Goal: Task Accomplishment & Management: Manage account settings

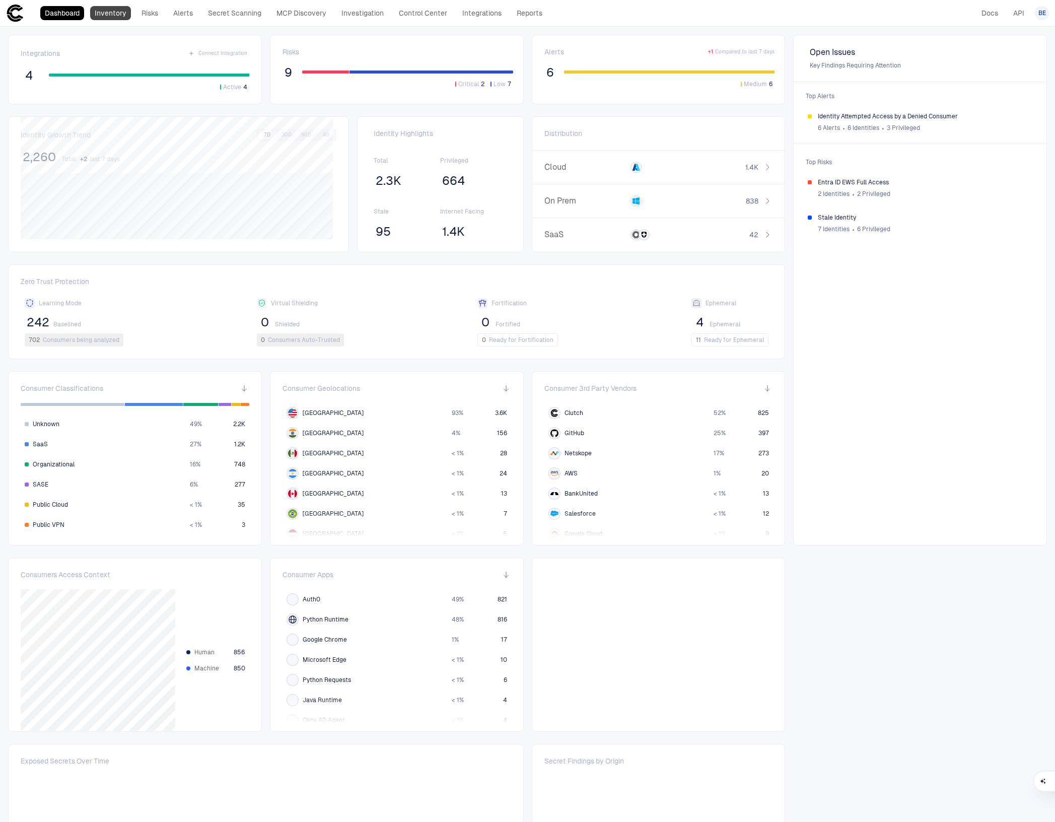
click at [101, 11] on link "Inventory" at bounding box center [110, 13] width 41 height 14
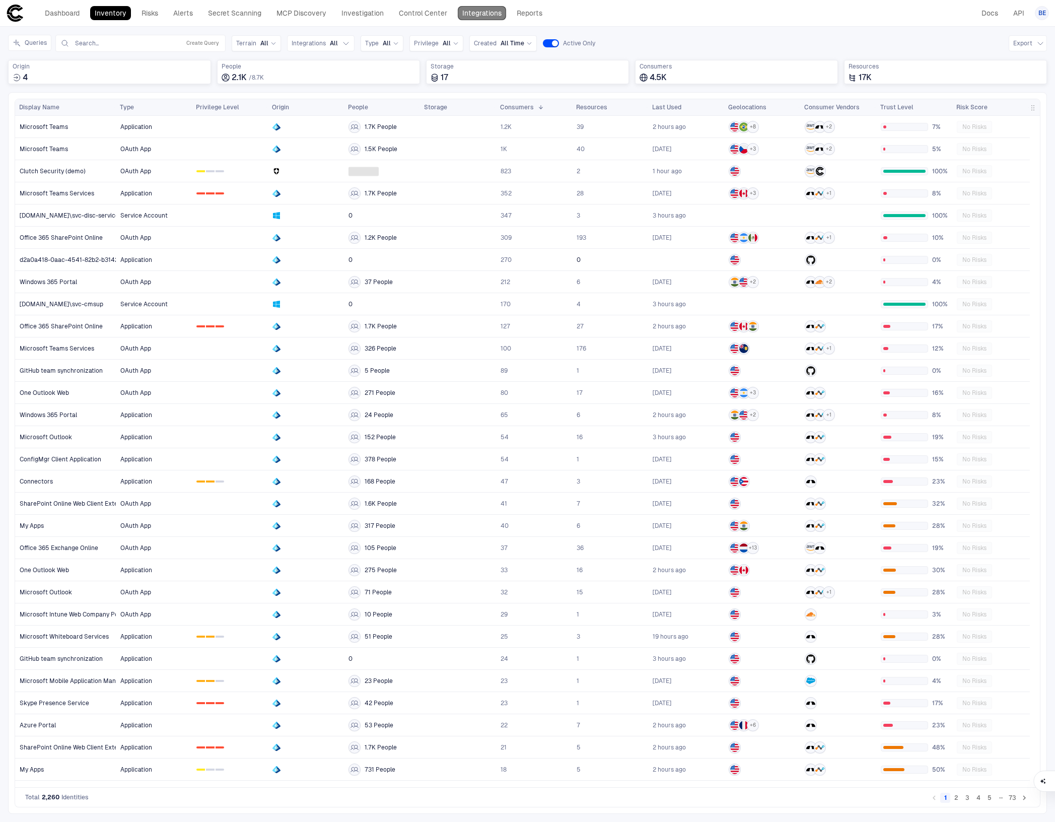
click at [491, 12] on link "Integrations" at bounding box center [482, 13] width 48 height 14
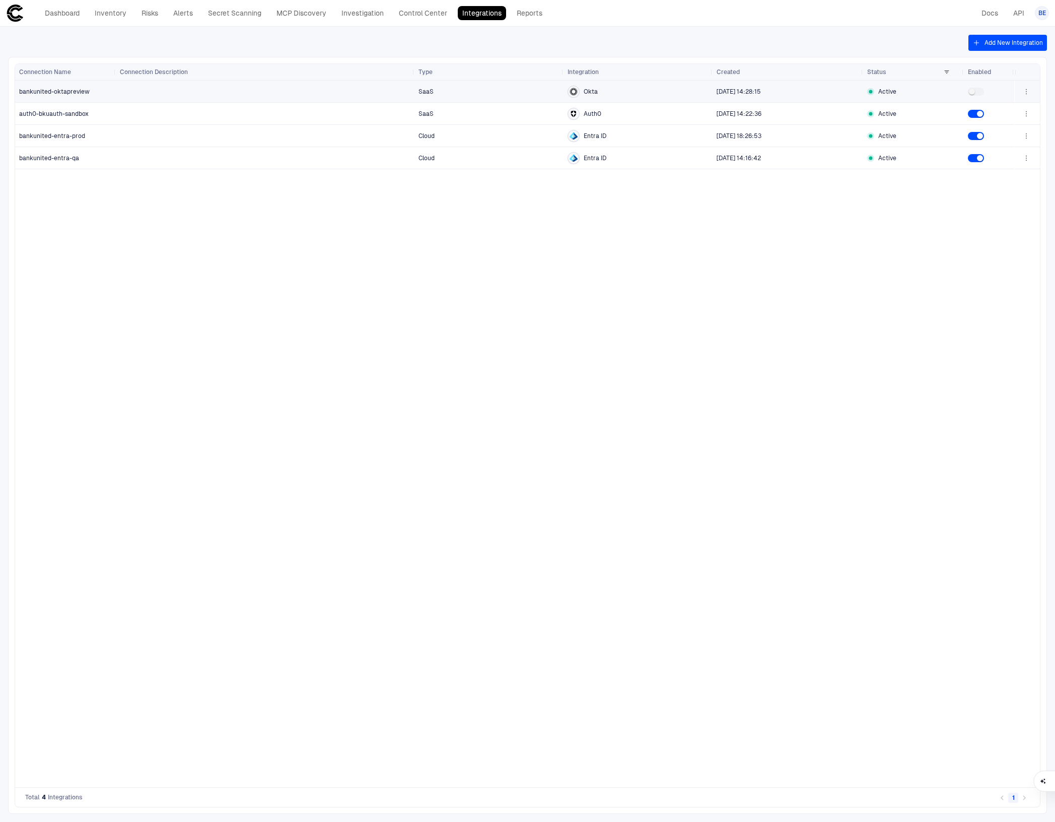
click at [1030, 92] on icon "button" at bounding box center [1026, 92] width 8 height 8
click at [990, 109] on li "Edit" at bounding box center [993, 115] width 67 height 16
click at [54, 16] on link "Dashboard" at bounding box center [62, 13] width 44 height 14
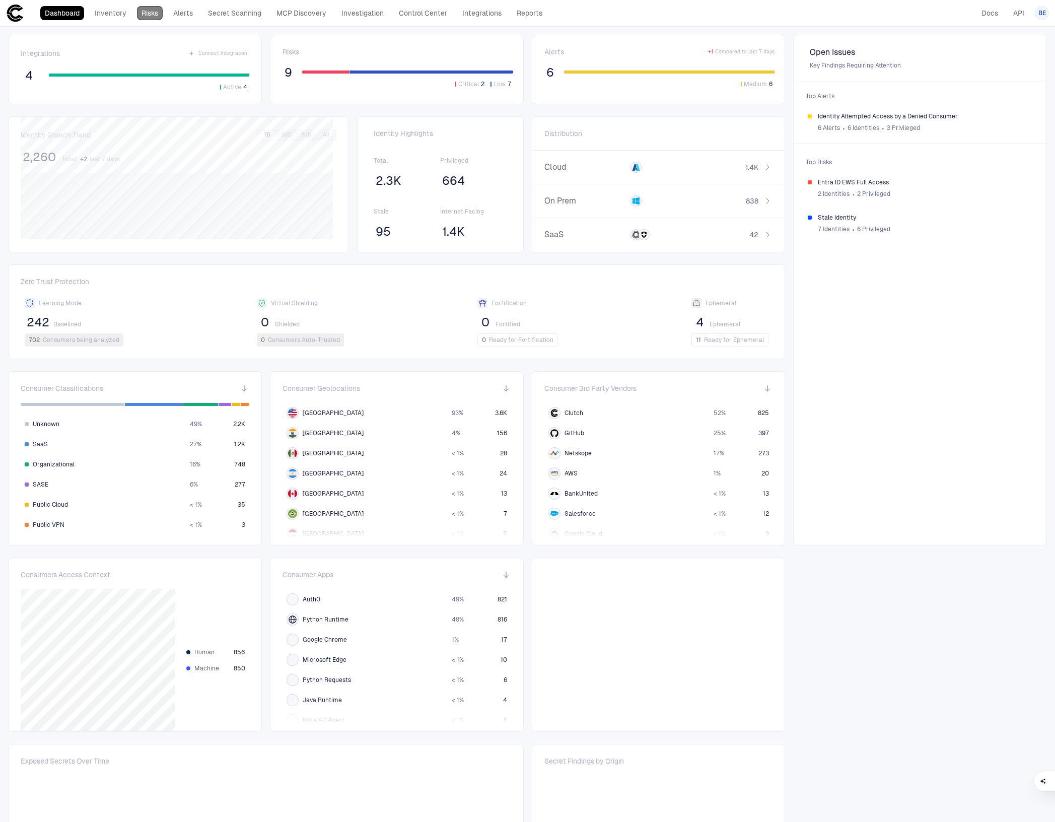
click at [155, 6] on link "Risks" at bounding box center [150, 13] width 26 height 14
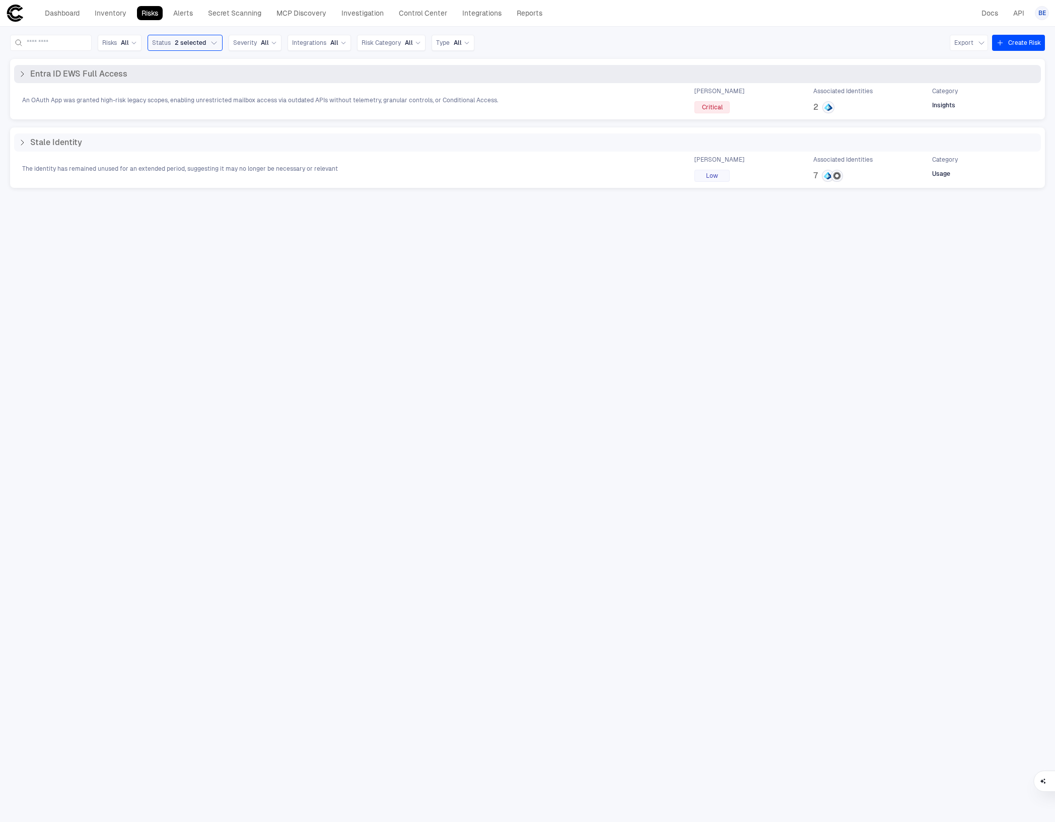
click at [23, 74] on icon at bounding box center [22, 74] width 3 height 5
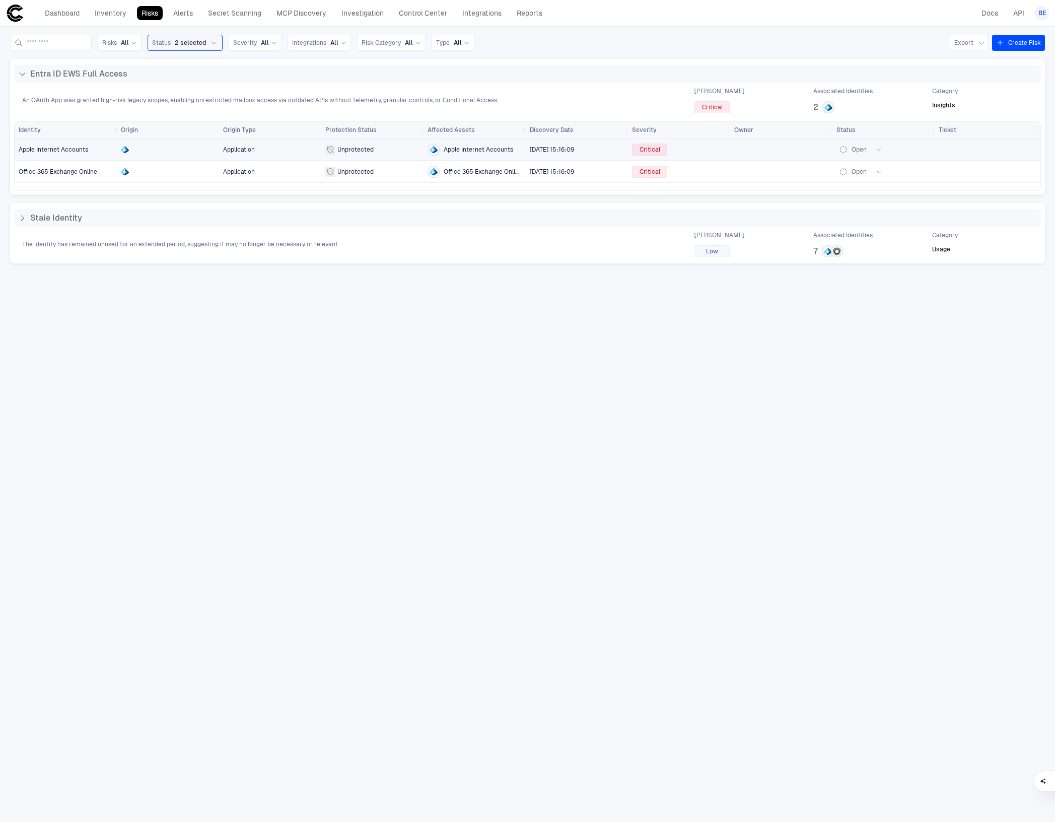
click at [93, 147] on span "Apple Internet Accounts" at bounding box center [66, 149] width 94 height 20
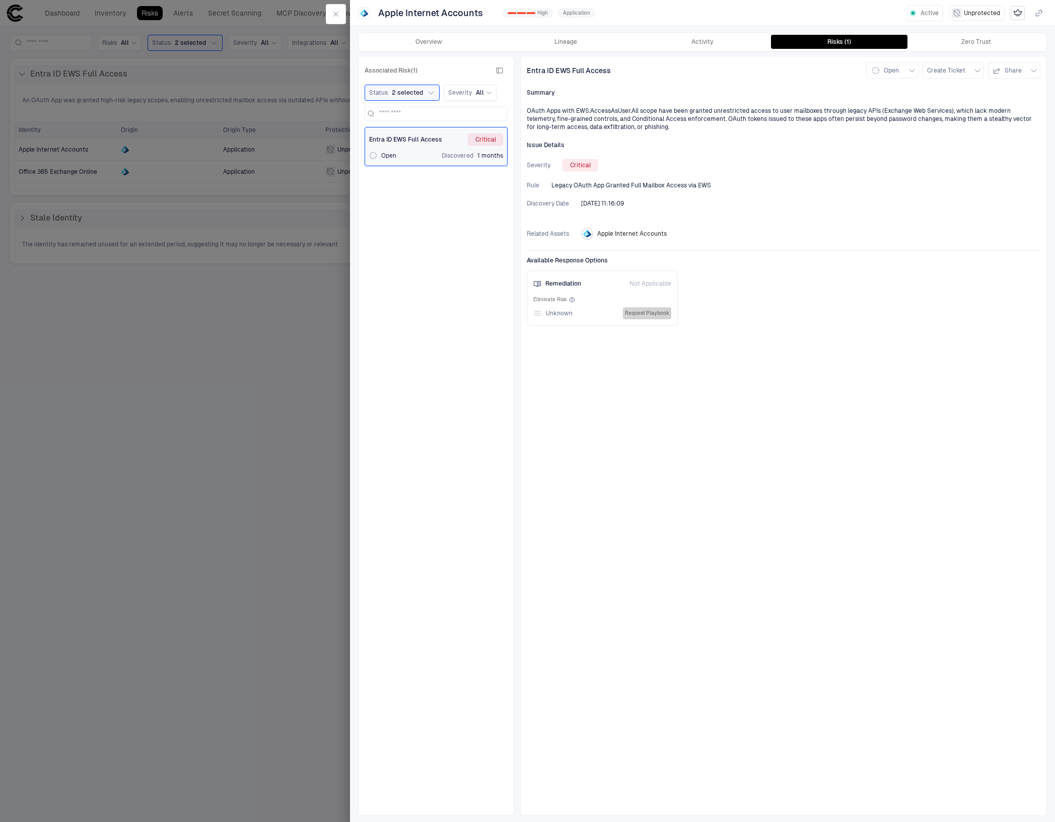
click at [637, 311] on button "Request Playbook" at bounding box center [647, 313] width 48 height 12
click at [429, 91] on icon "button" at bounding box center [431, 93] width 8 height 8
click at [429, 92] on icon "button" at bounding box center [431, 93] width 8 height 8
click at [972, 68] on button "Create Ticket" at bounding box center [953, 70] width 61 height 16
click at [972, 68] on div at bounding box center [527, 411] width 1055 height 822
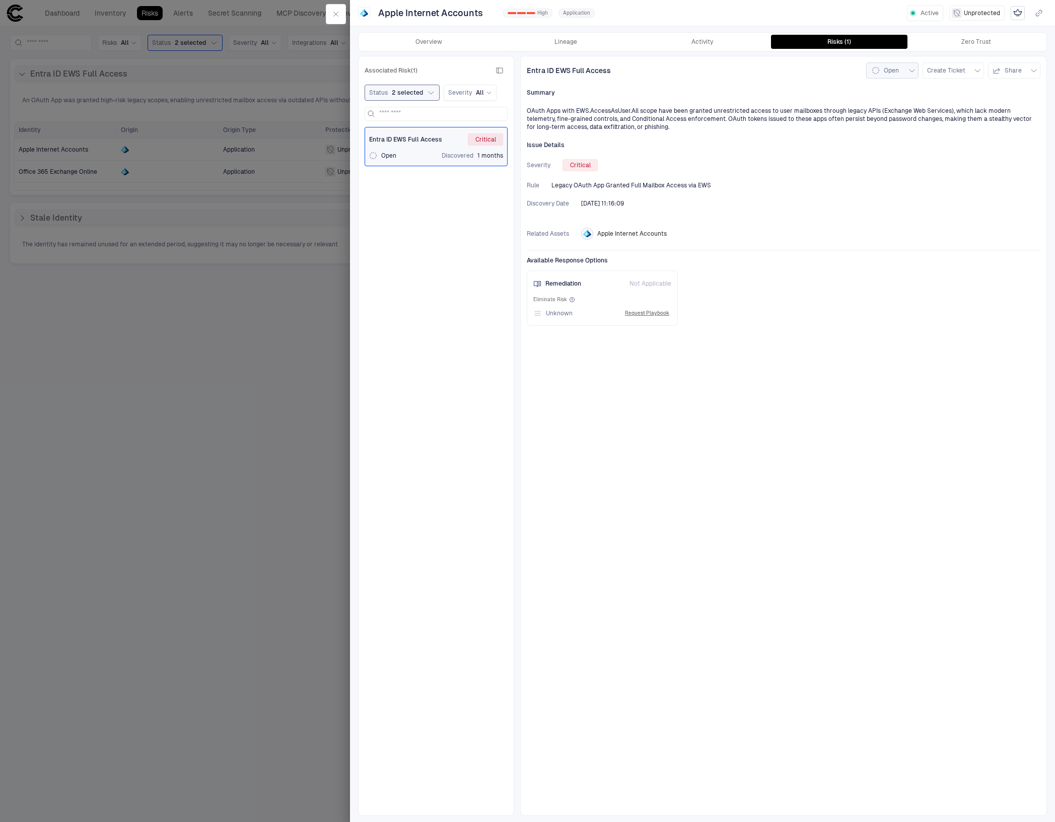
click at [908, 71] on button "Open" at bounding box center [892, 70] width 52 height 16
click at [908, 71] on div at bounding box center [527, 411] width 1055 height 822
click at [252, 348] on div at bounding box center [527, 411] width 1055 height 822
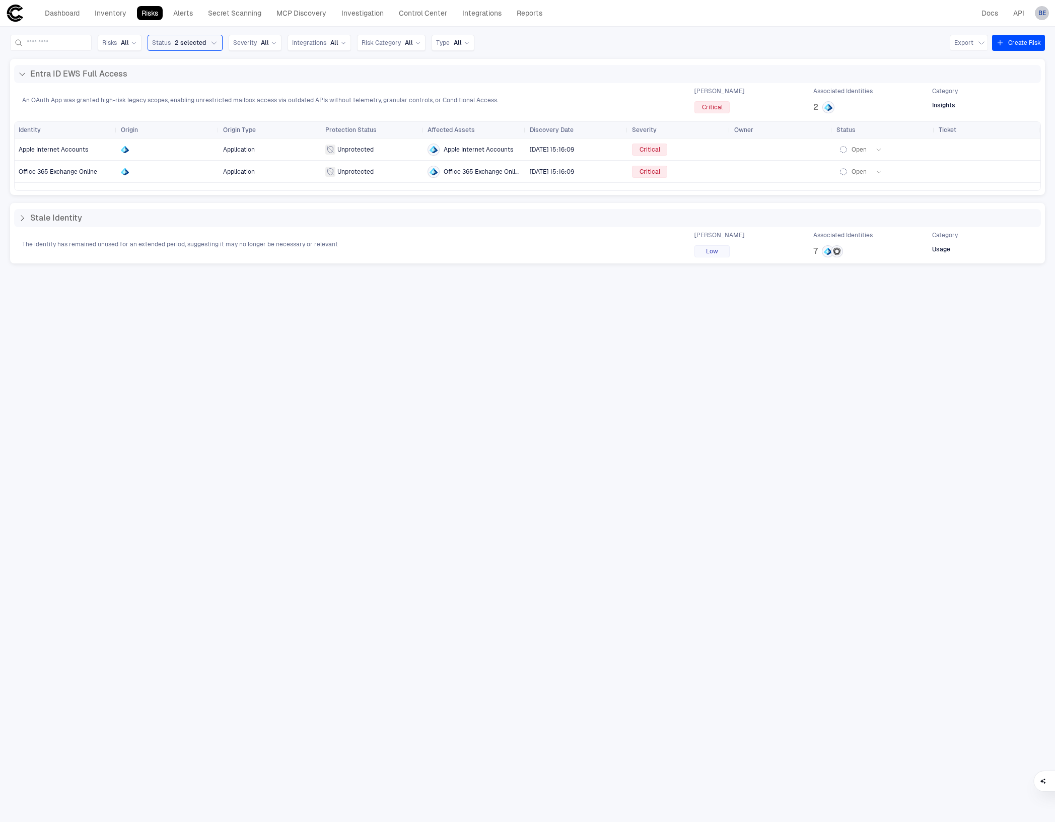
click at [1042, 8] on div "BE" at bounding box center [1042, 13] width 14 height 14
click at [1010, 68] on span "Admin Settings" at bounding box center [992, 64] width 43 height 8
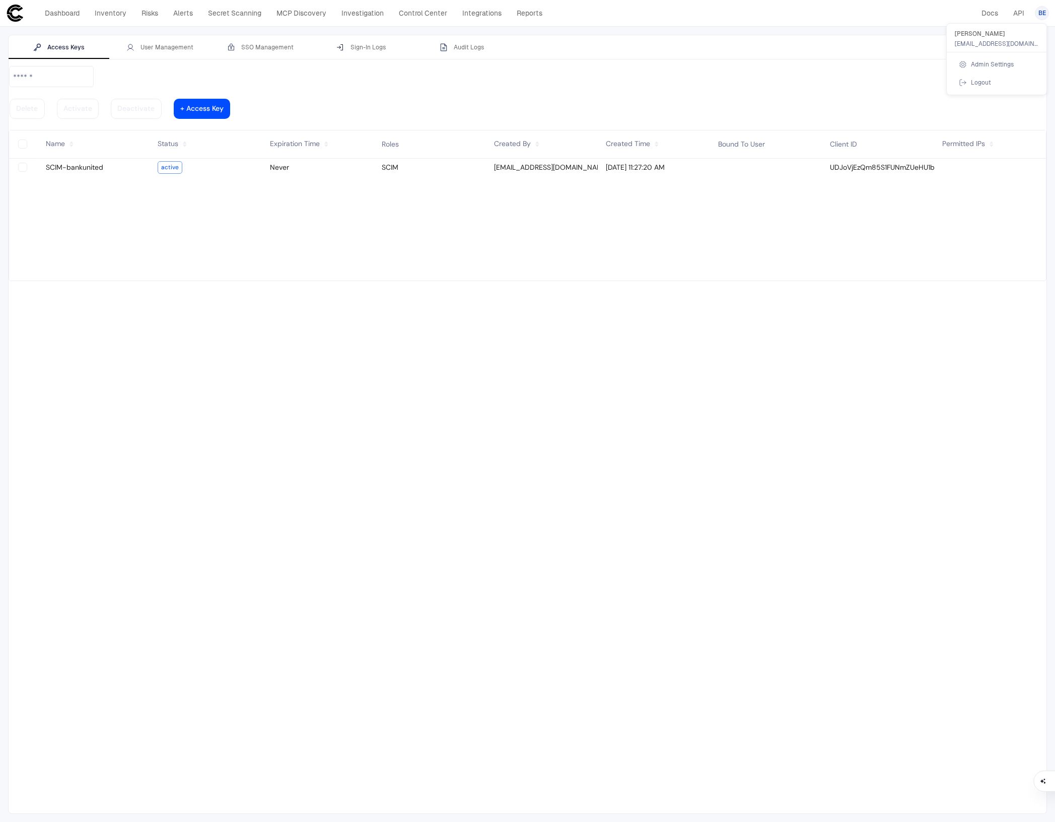
click at [892, 220] on div at bounding box center [527, 411] width 1055 height 822
click at [224, 106] on div at bounding box center [201, 108] width 43 height 5
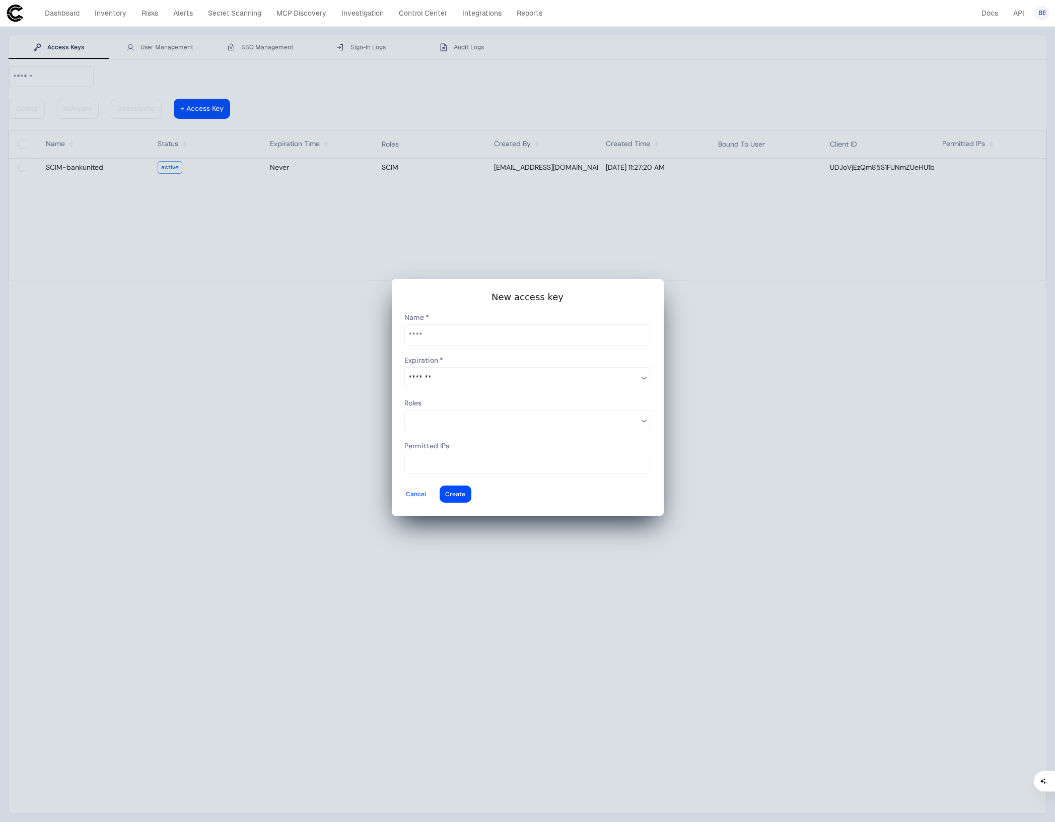
click at [646, 415] on div at bounding box center [644, 420] width 11 height 11
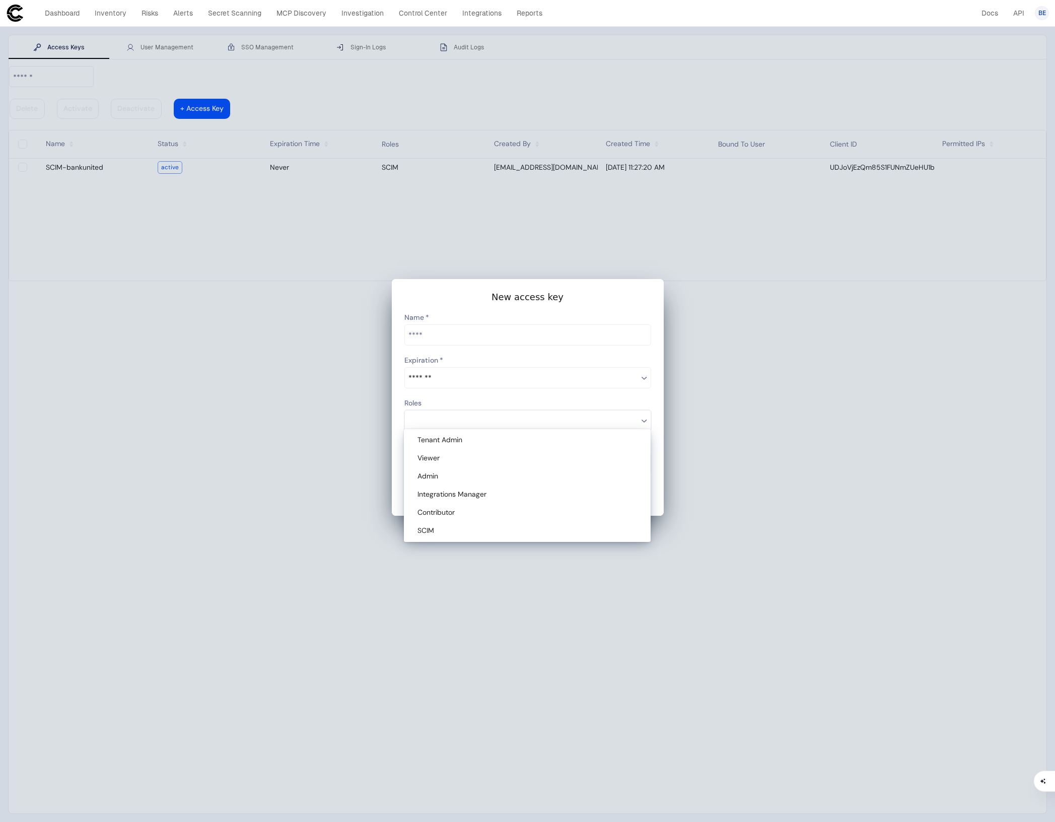
click at [615, 320] on div "Name" at bounding box center [527, 318] width 247 height 13
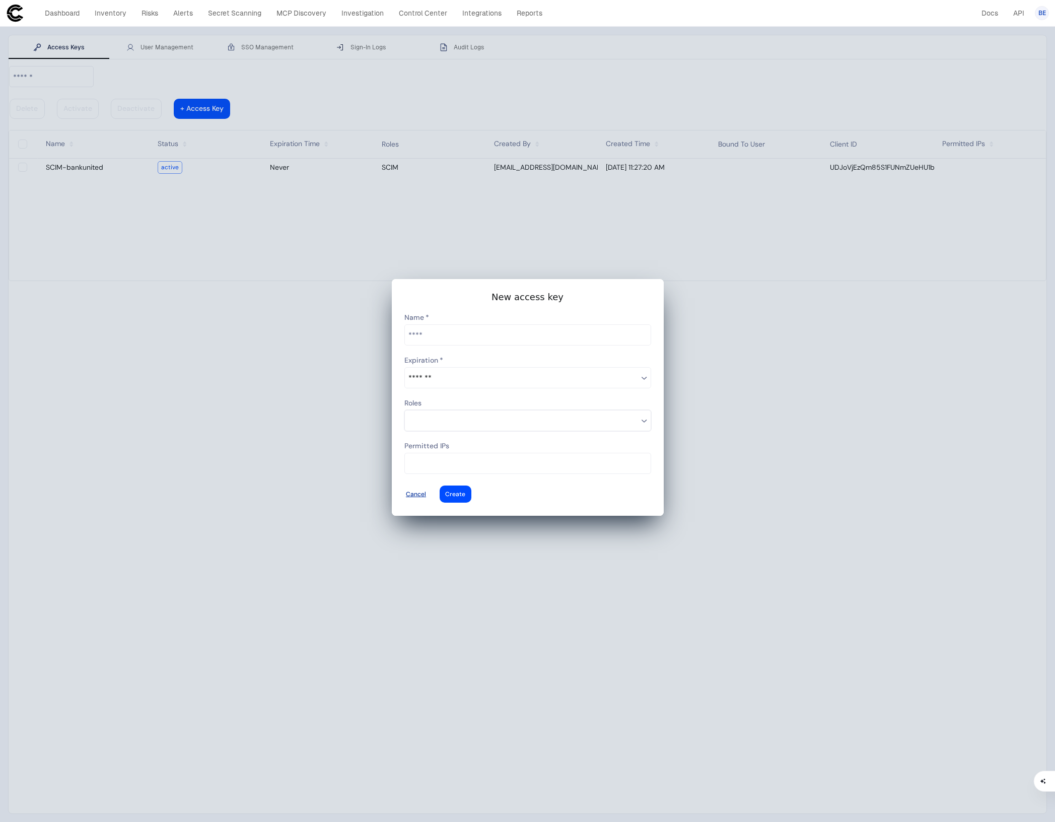
click at [426, 492] on div at bounding box center [416, 494] width 20 height 4
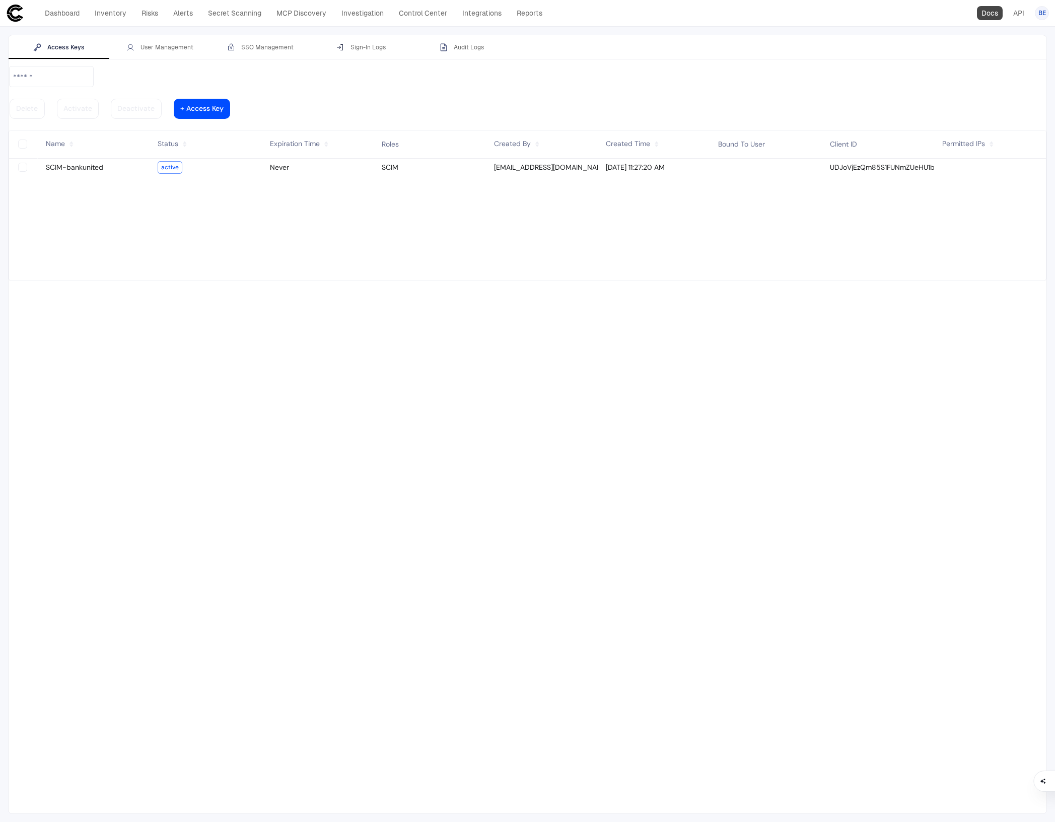
click at [985, 6] on link "Docs" at bounding box center [990, 13] width 26 height 14
click at [992, 9] on link "Docs" at bounding box center [990, 13] width 26 height 14
